Goal: Information Seeking & Learning: Learn about a topic

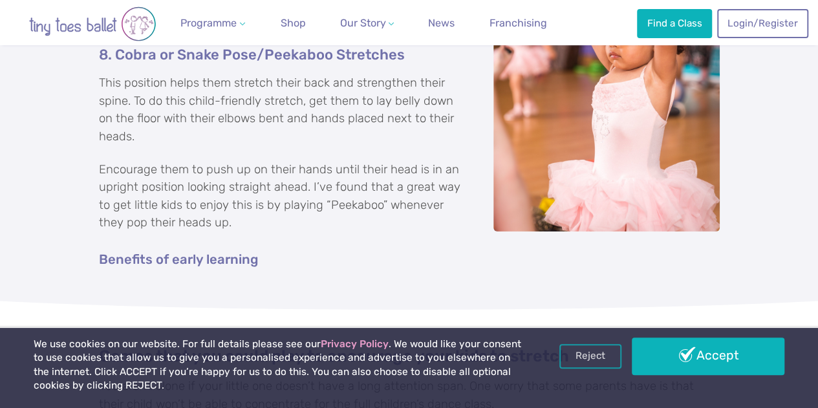
scroll to position [2124, 0]
drag, startPoint x: 226, startPoint y: 217, endPoint x: 158, endPoint y: 175, distance: 79.5
drag, startPoint x: 158, startPoint y: 175, endPoint x: 88, endPoint y: 221, distance: 83.6
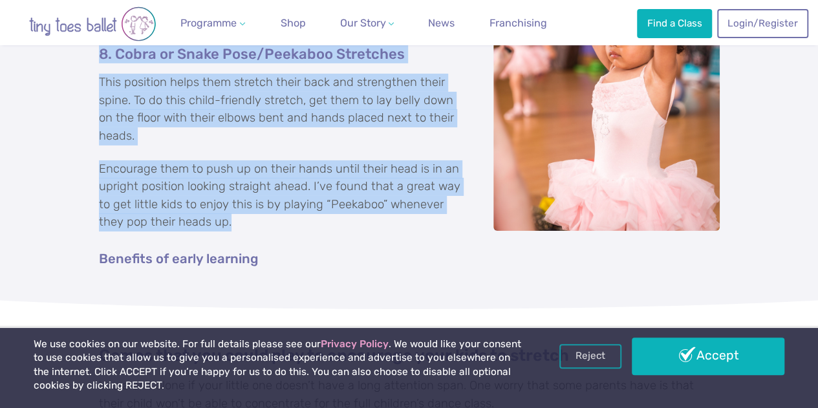
drag, startPoint x: 208, startPoint y: 223, endPoint x: 93, endPoint y: 52, distance: 206.9
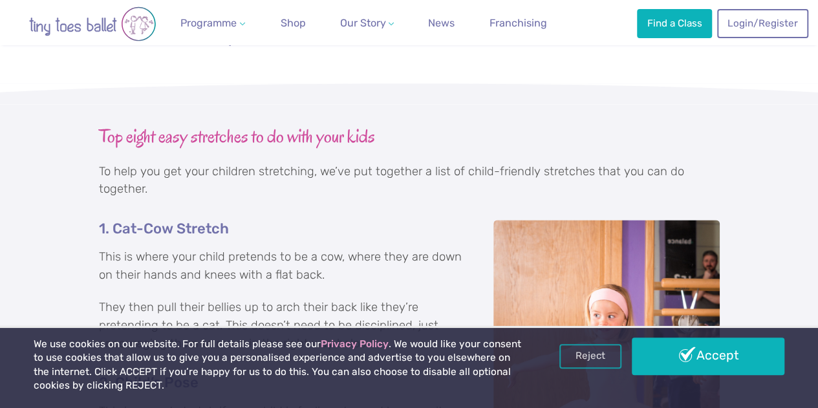
scroll to position [788, 0]
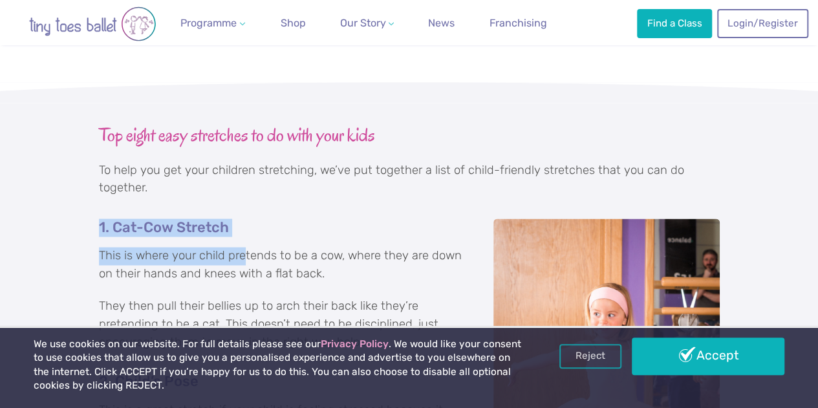
drag, startPoint x: 98, startPoint y: 242, endPoint x: 241, endPoint y: 280, distance: 148.0
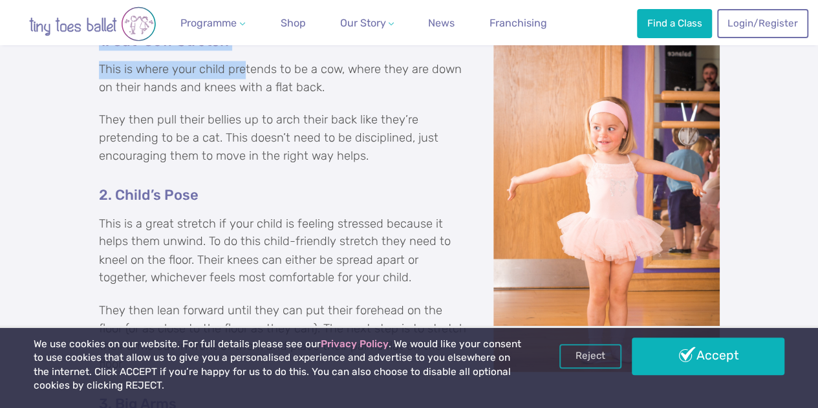
scroll to position [972, 0]
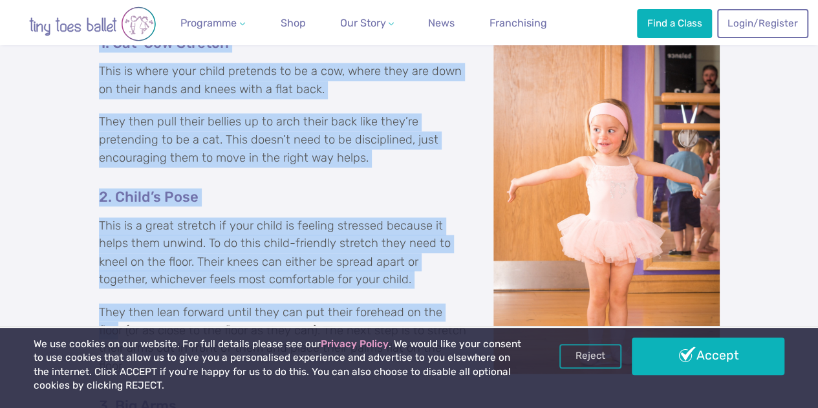
drag, startPoint x: 98, startPoint y: 56, endPoint x: 457, endPoint y: 325, distance: 448.6
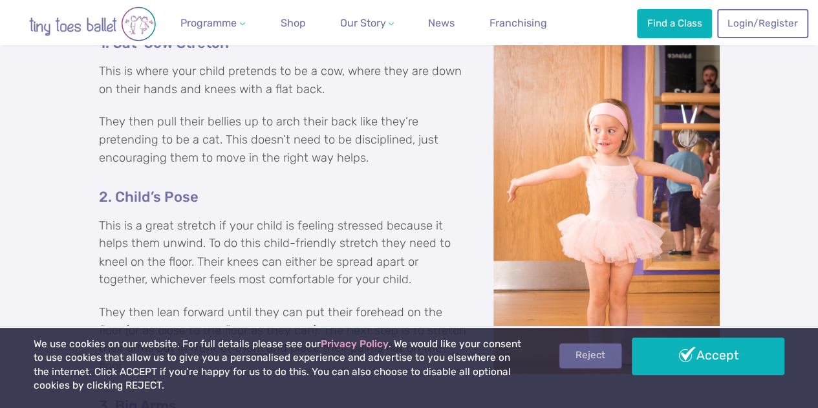
click at [583, 360] on link "Reject" at bounding box center [591, 356] width 62 height 25
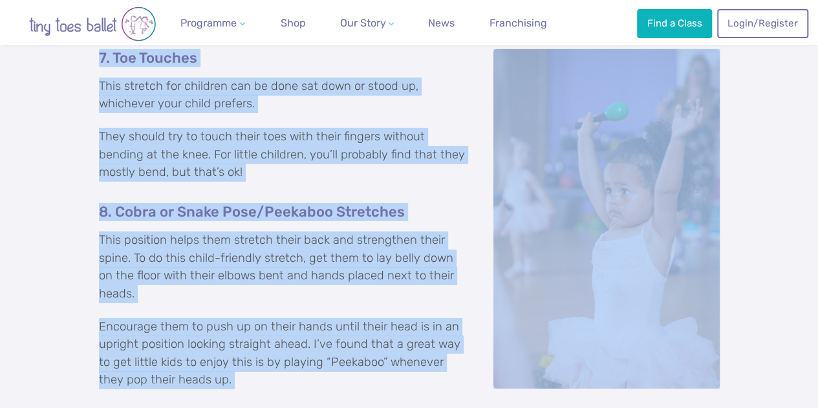
scroll to position [2027, 0]
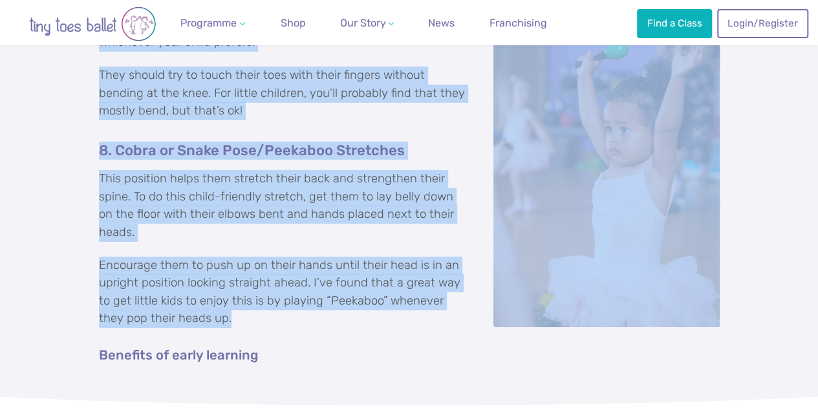
drag, startPoint x: 93, startPoint y: 57, endPoint x: 336, endPoint y: 320, distance: 358.4
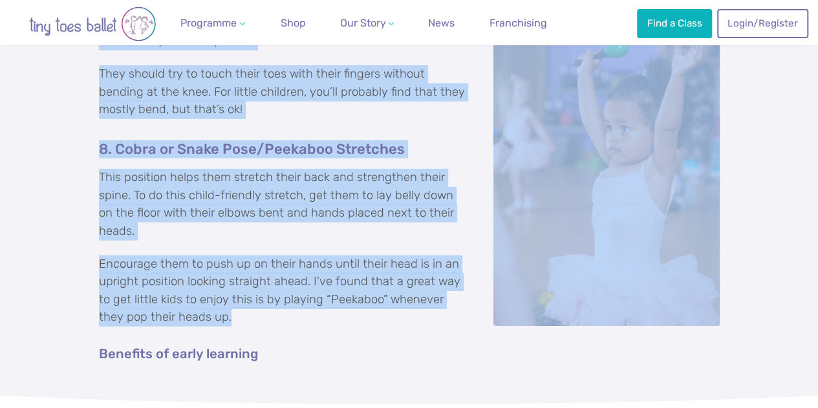
copy div "1. Cat-Cow Stretch This is where your child pretends to be a cow, where they ar…"
